Goal: Find contact information: Find contact information

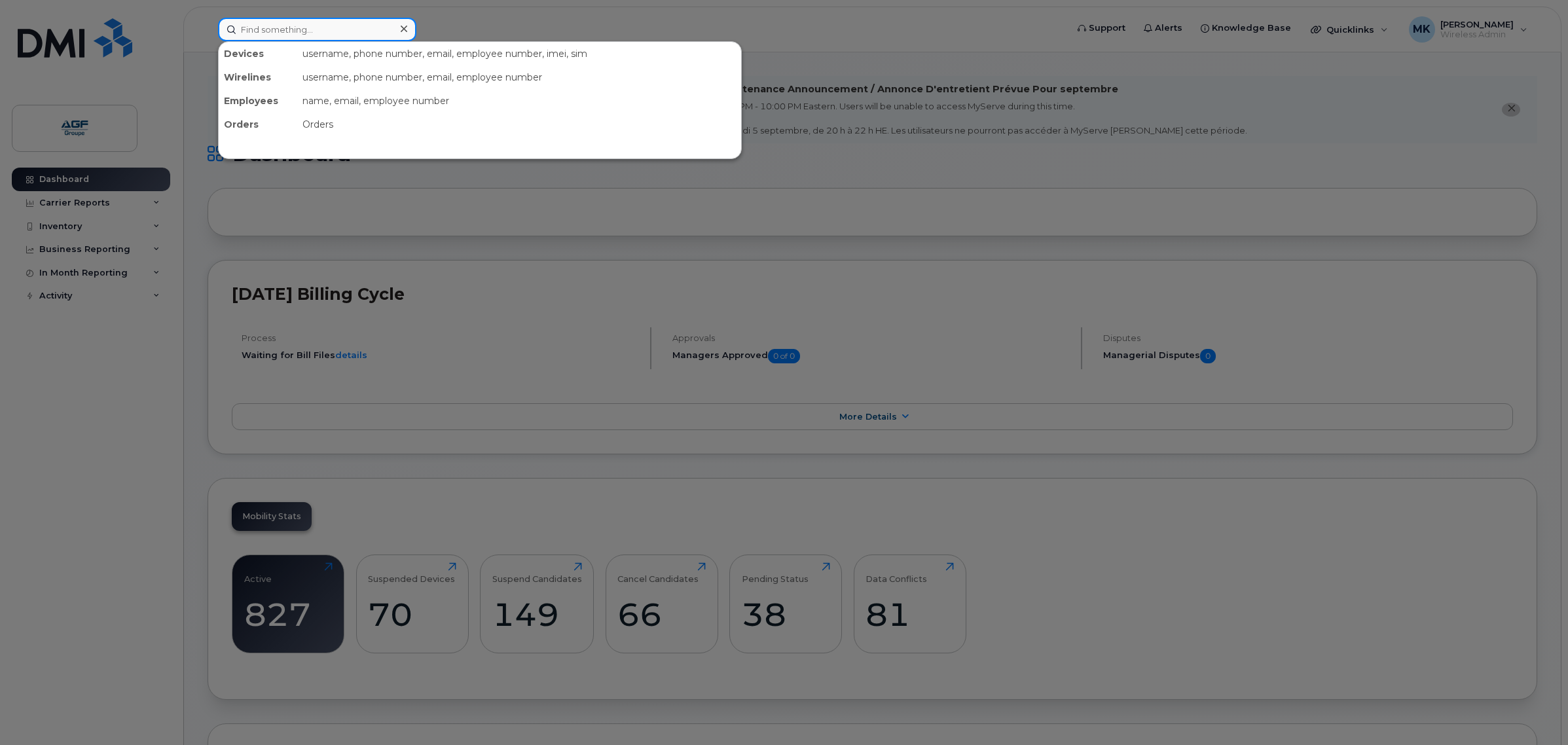
click at [366, 23] on input at bounding box center [317, 30] width 198 height 23
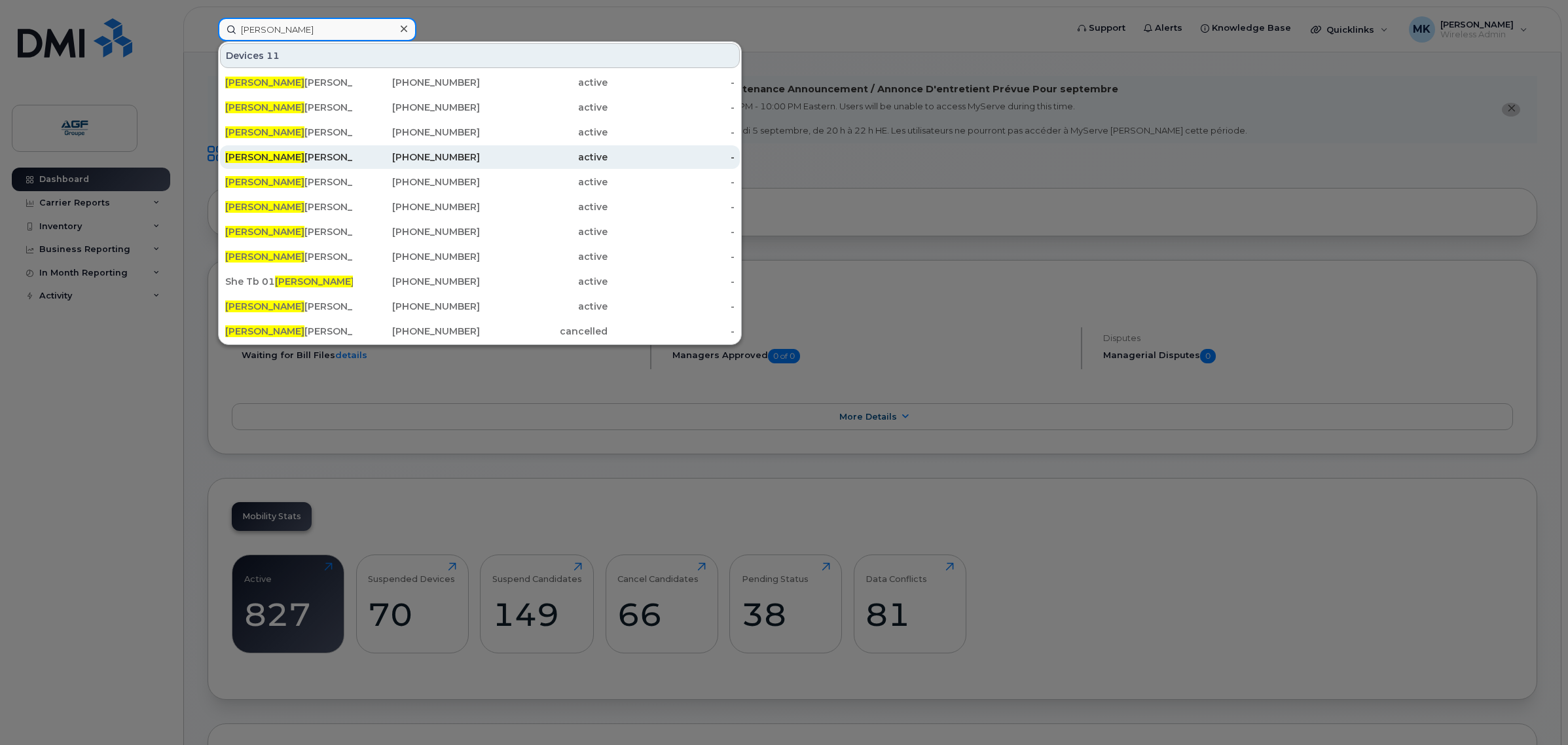
type input "[PERSON_NAME]"
click at [382, 164] on div "[PHONE_NUMBER]" at bounding box center [417, 157] width 128 height 23
